Goal: Task Accomplishment & Management: Use online tool/utility

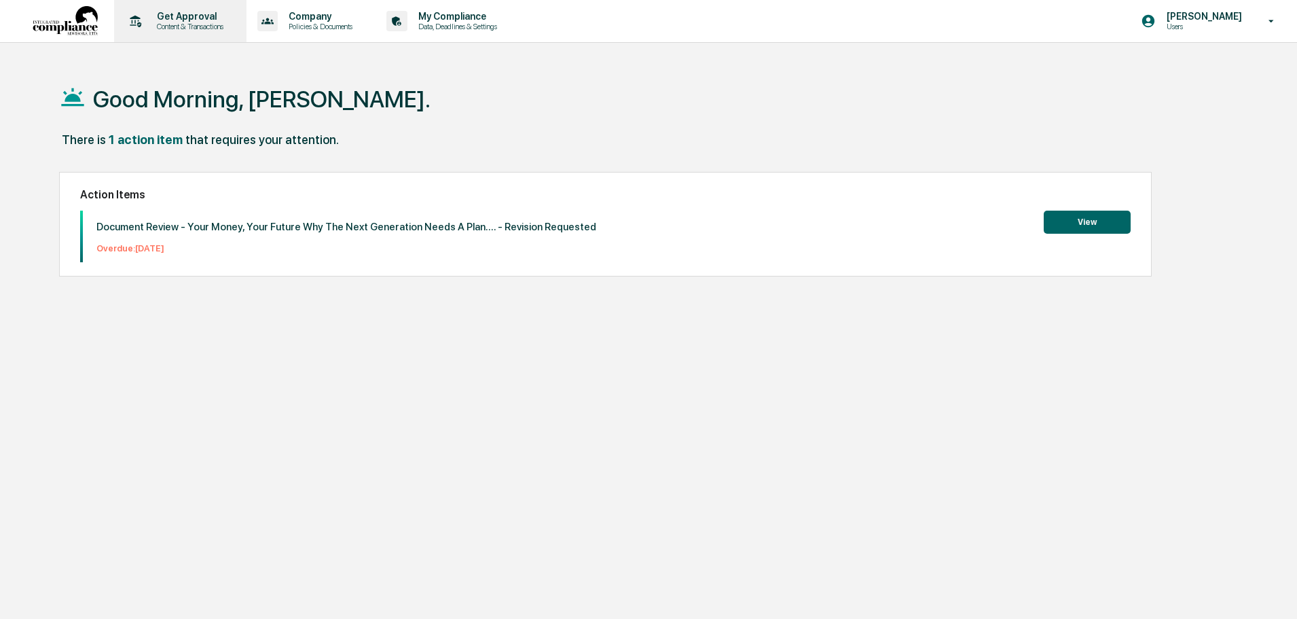
click at [158, 16] on p "Get Approval" at bounding box center [188, 16] width 84 height 11
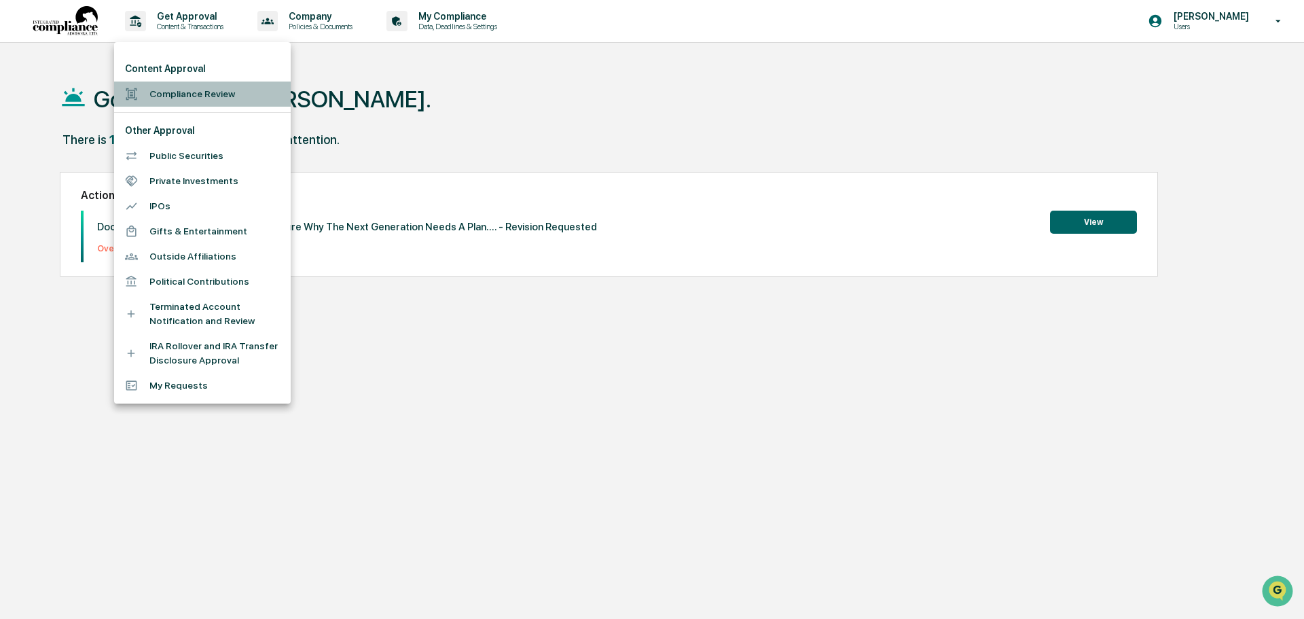
click at [182, 91] on li "Compliance Review" at bounding box center [202, 94] width 177 height 25
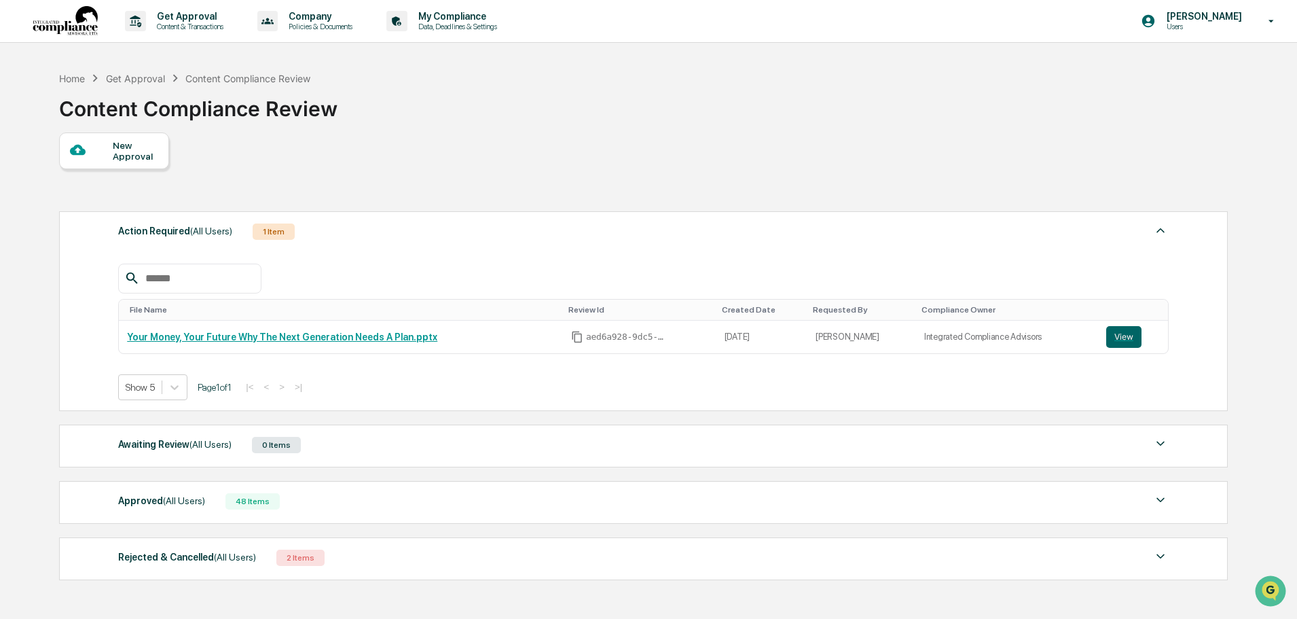
click at [182, 91] on div "Content Compliance Review" at bounding box center [198, 103] width 278 height 35
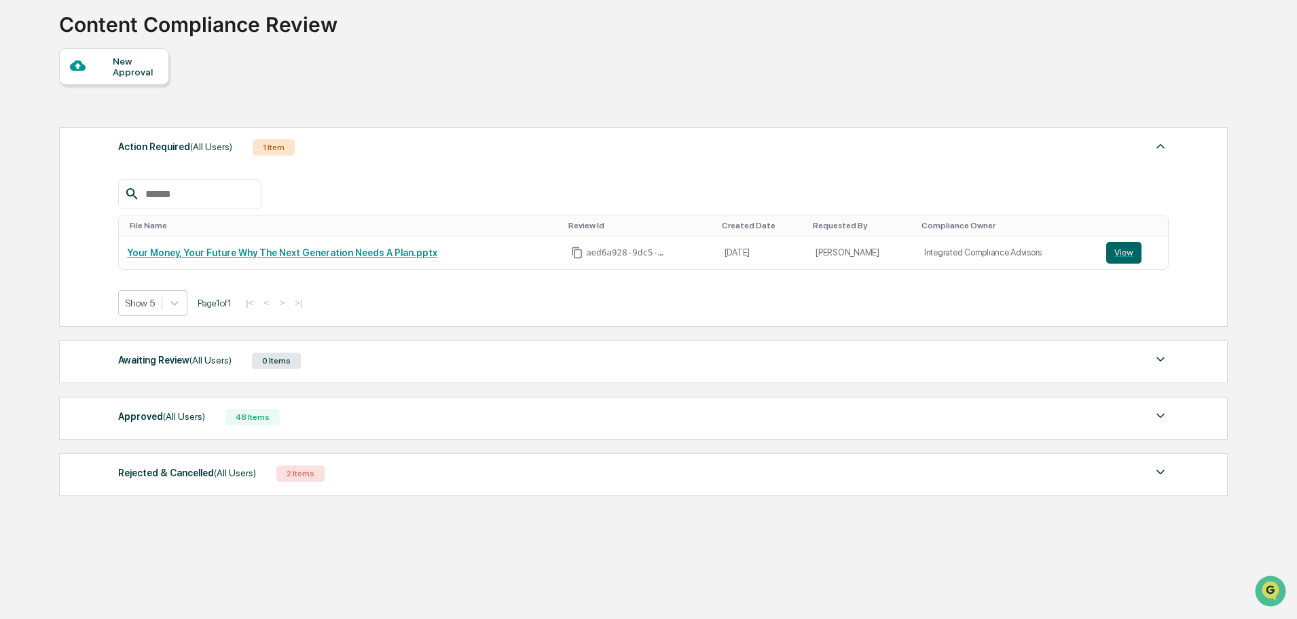
scroll to position [84, 0]
click at [275, 427] on div "Approved (All Users) 48 Items File Name Review Id Created Date Requested By Com…" at bounding box center [643, 418] width 1169 height 43
click at [264, 419] on div "48 Items" at bounding box center [253, 418] width 54 height 16
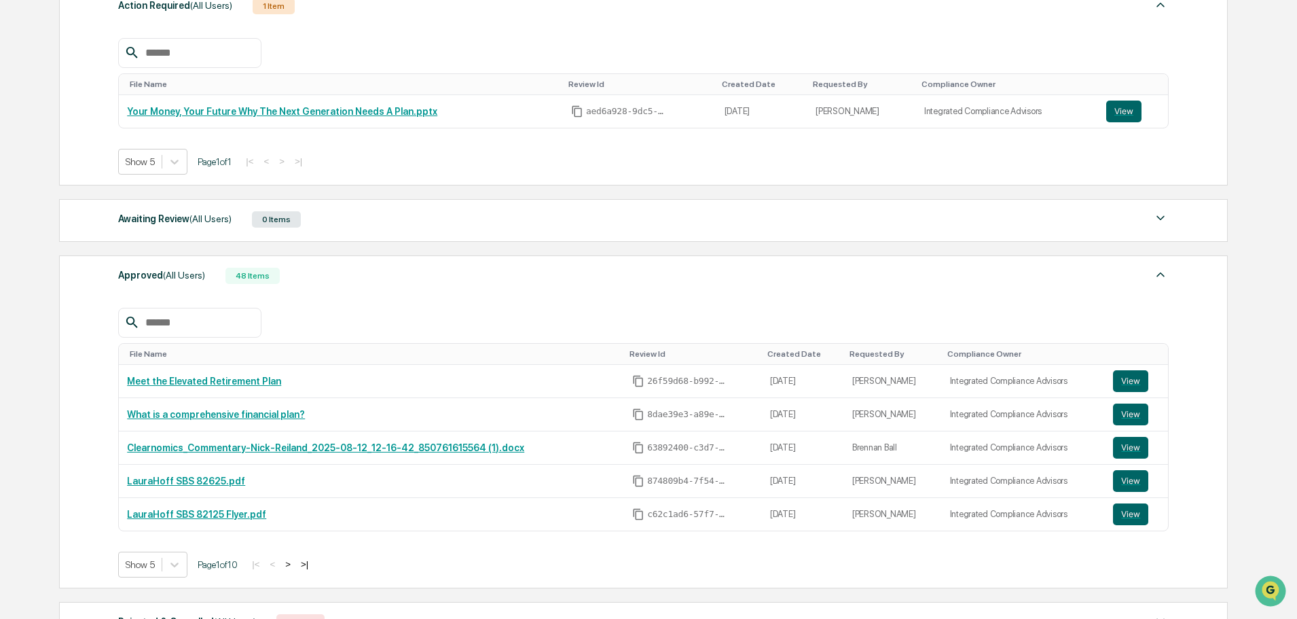
scroll to position [226, 0]
click at [1138, 372] on button "View" at bounding box center [1130, 380] width 35 height 22
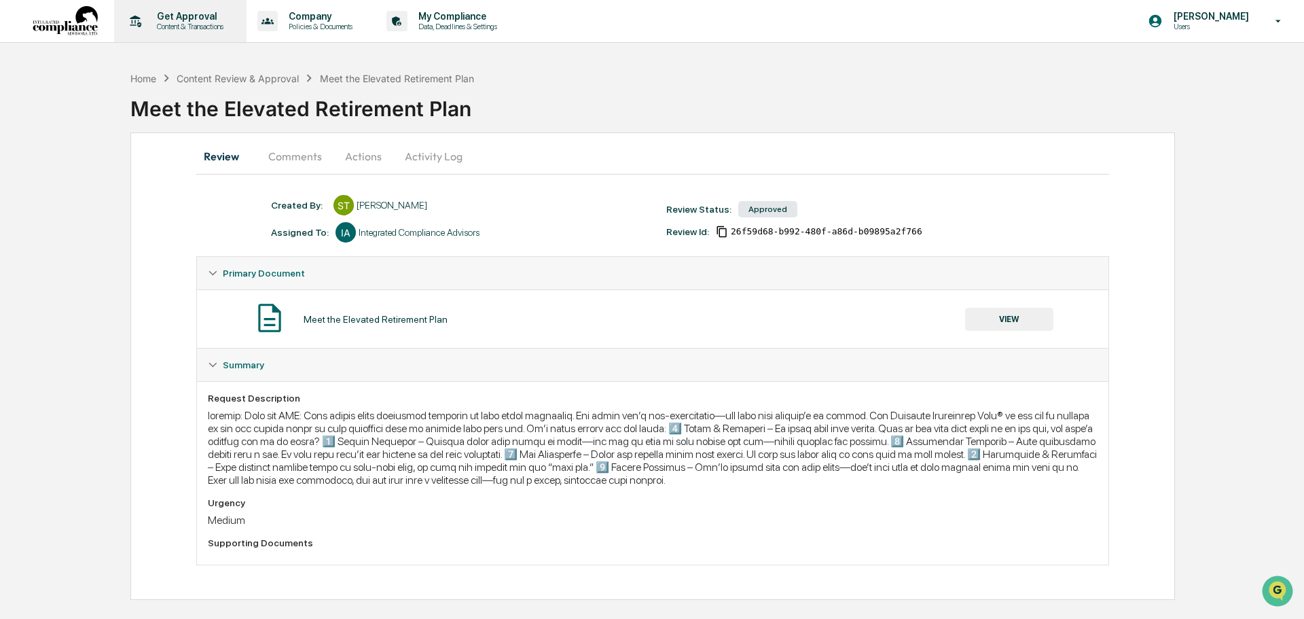
click at [194, 26] on p "Content & Transactions" at bounding box center [188, 27] width 84 height 10
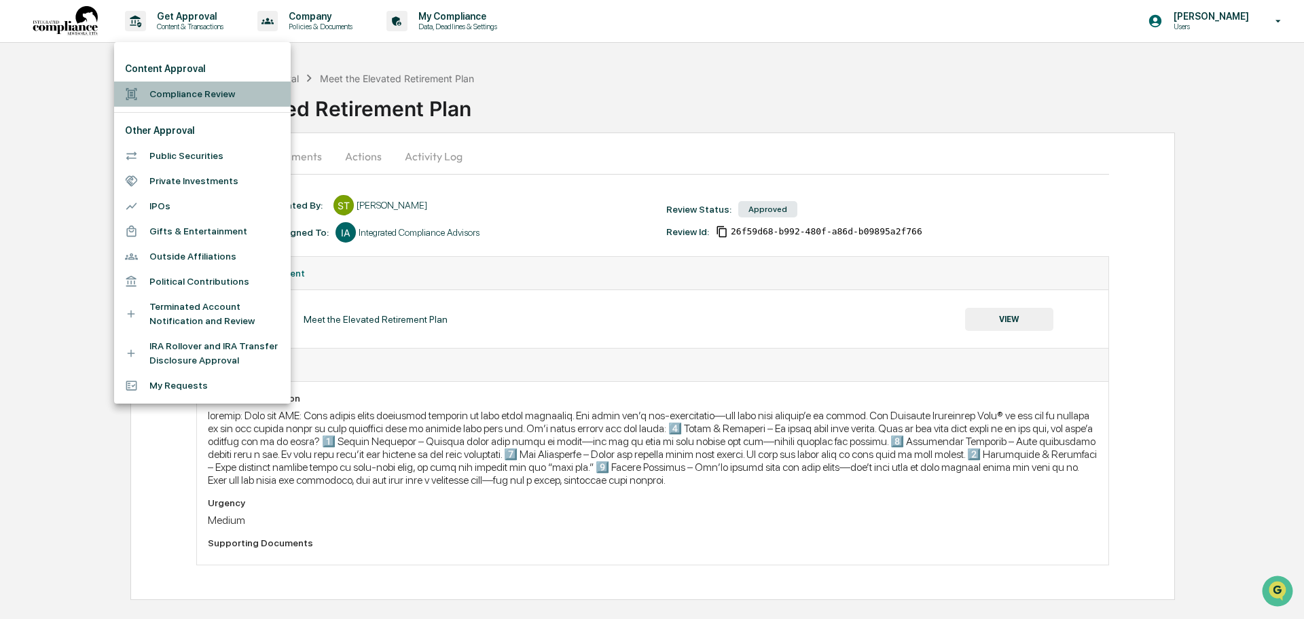
click at [178, 86] on li "Compliance Review" at bounding box center [202, 94] width 177 height 25
